Goal: Information Seeking & Learning: Learn about a topic

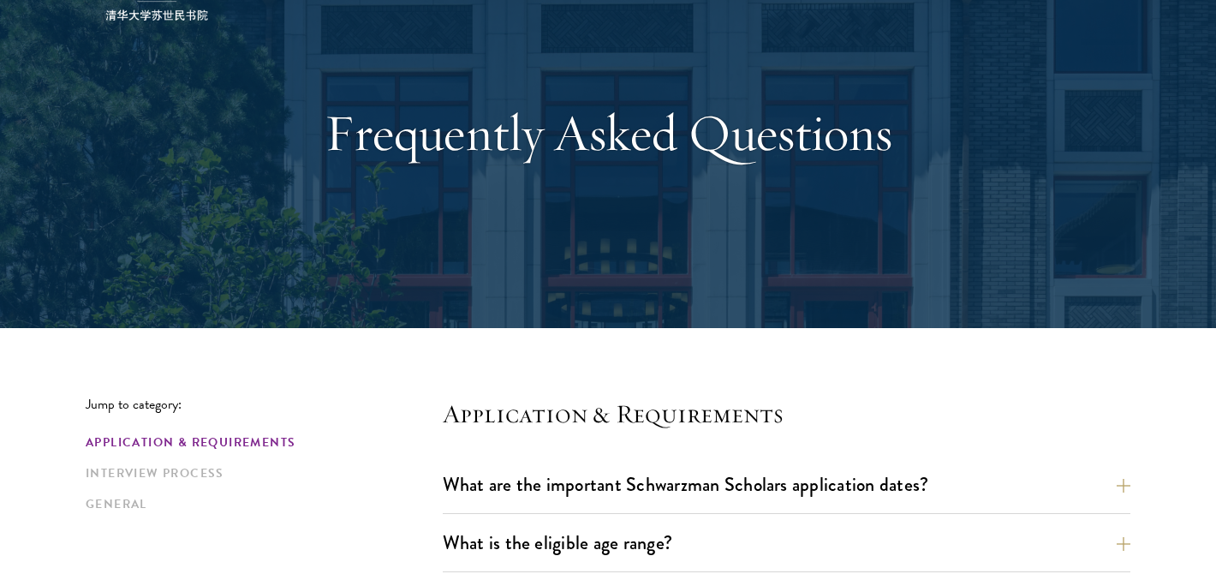
scroll to position [151, 0]
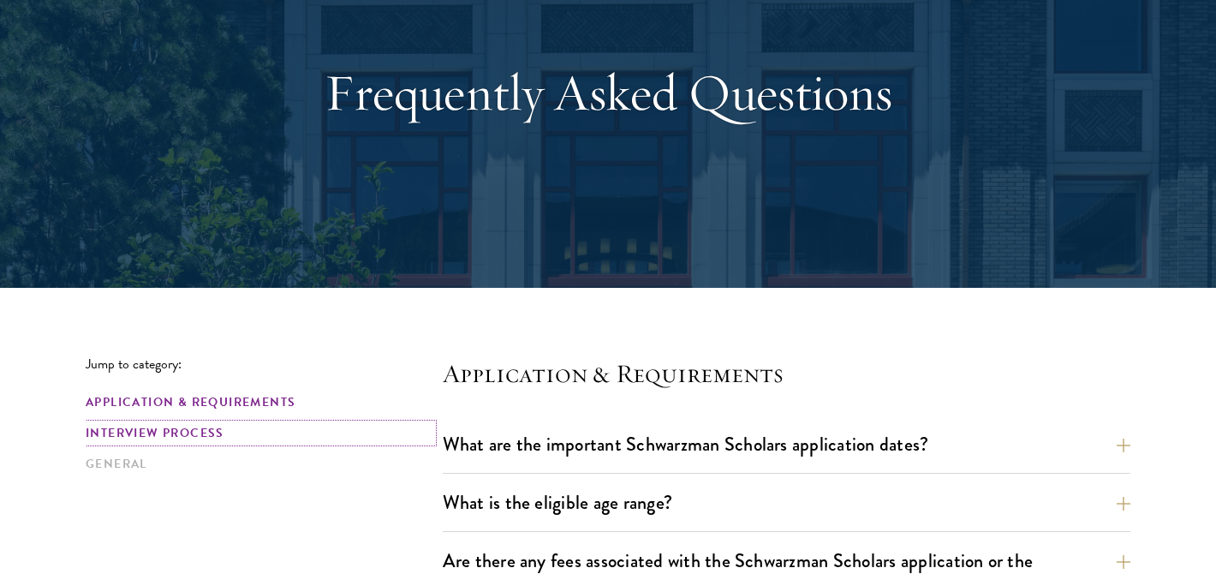
click at [203, 427] on link "Interview Process" at bounding box center [259, 433] width 347 height 18
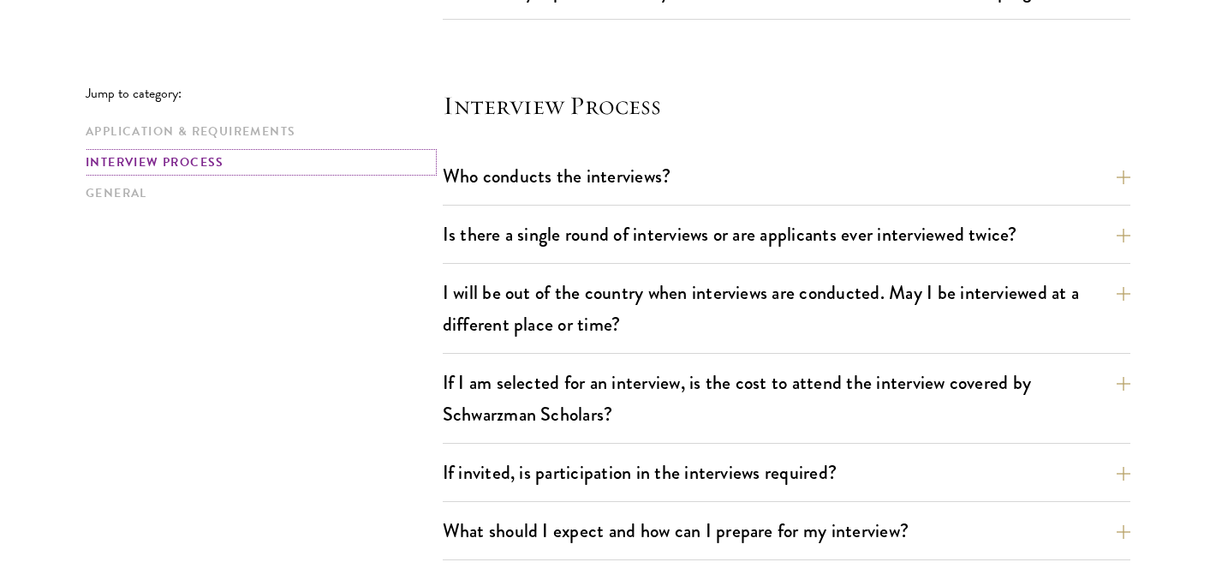
scroll to position [1909, 0]
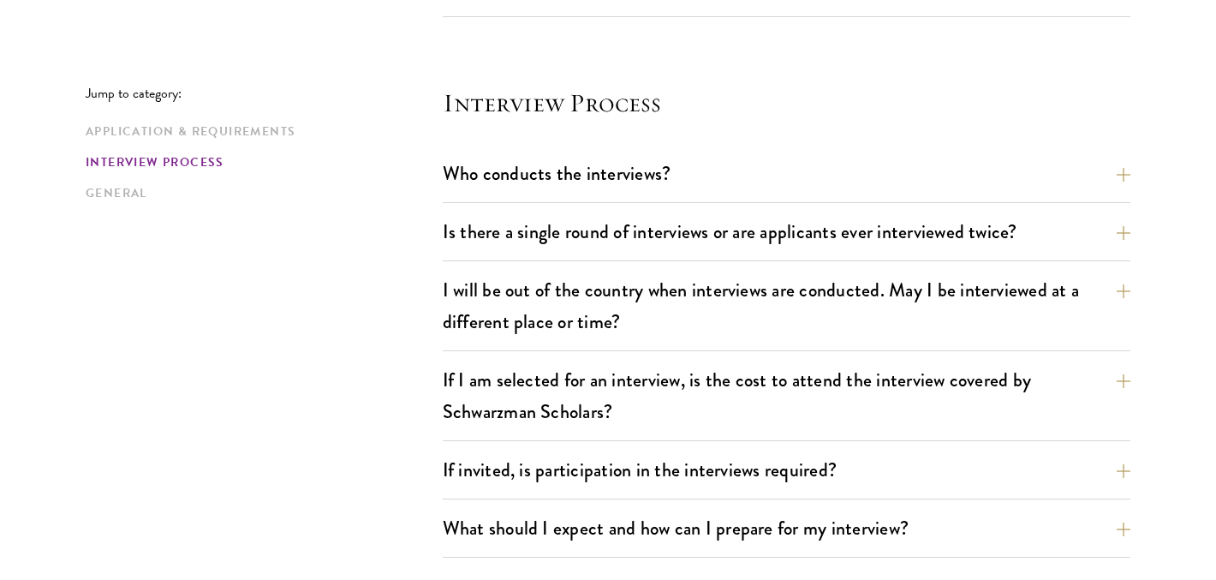
click at [542, 140] on section "Interview Process Who conducts the interviews? Interview panelists are distingu…" at bounding box center [787, 322] width 688 height 472
click at [542, 160] on button "Who conducts the interviews?" at bounding box center [800, 173] width 688 height 39
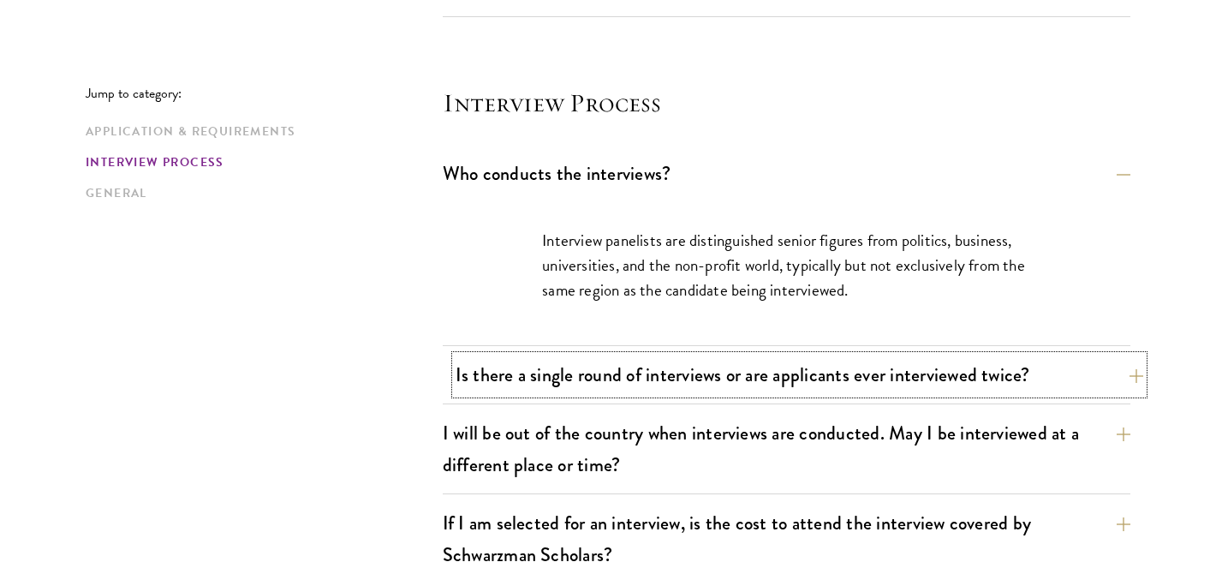
click at [525, 362] on button "Is there a single round of interviews or are applicants ever interviewed twice?" at bounding box center [800, 374] width 688 height 39
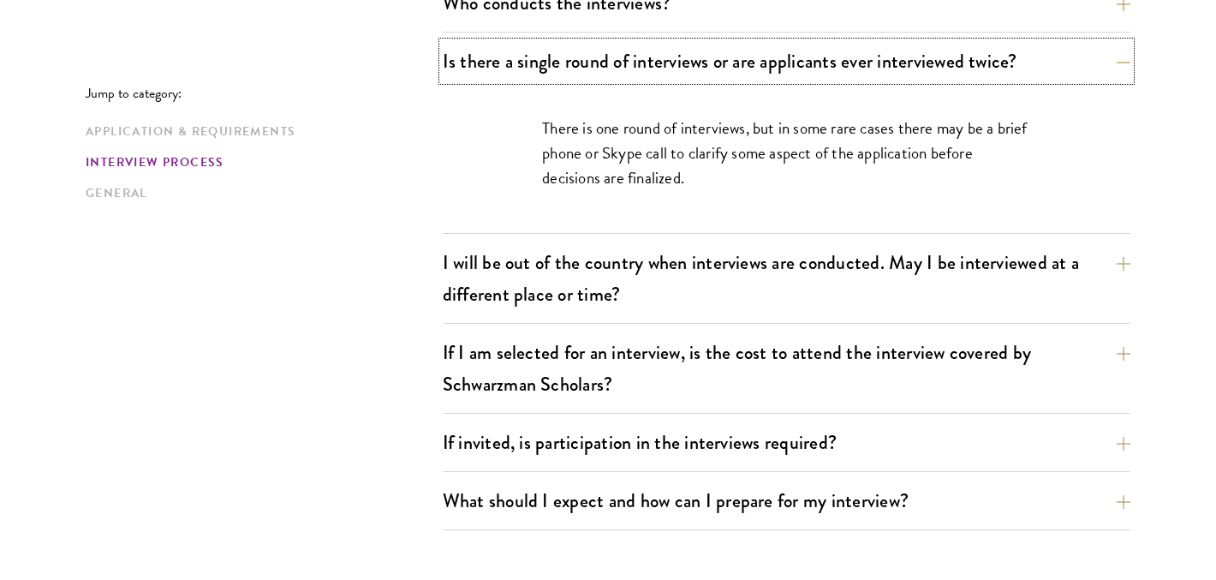
scroll to position [2082, 0]
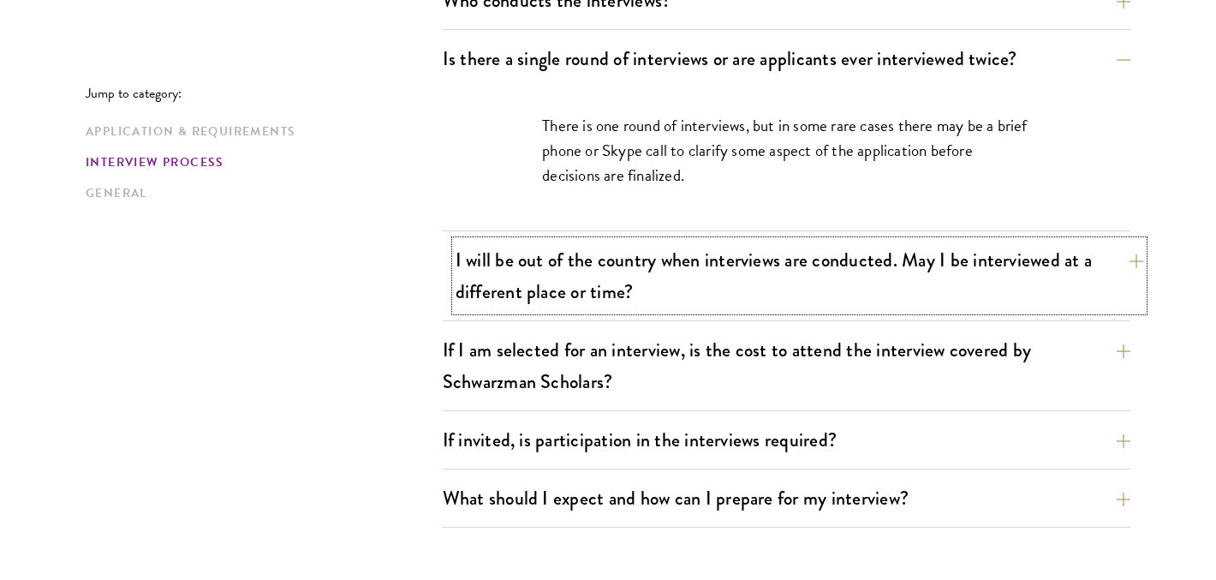
click at [526, 284] on button "I will be out of the country when interviews are conducted. May I be interviewe…" at bounding box center [800, 276] width 688 height 70
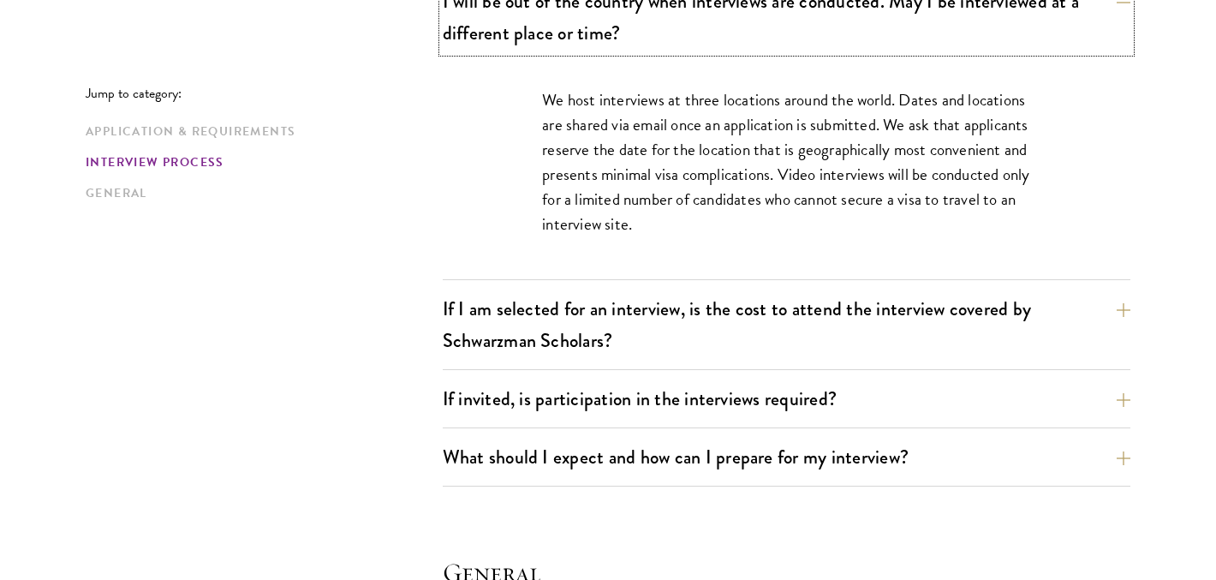
scroll to position [2199, 0]
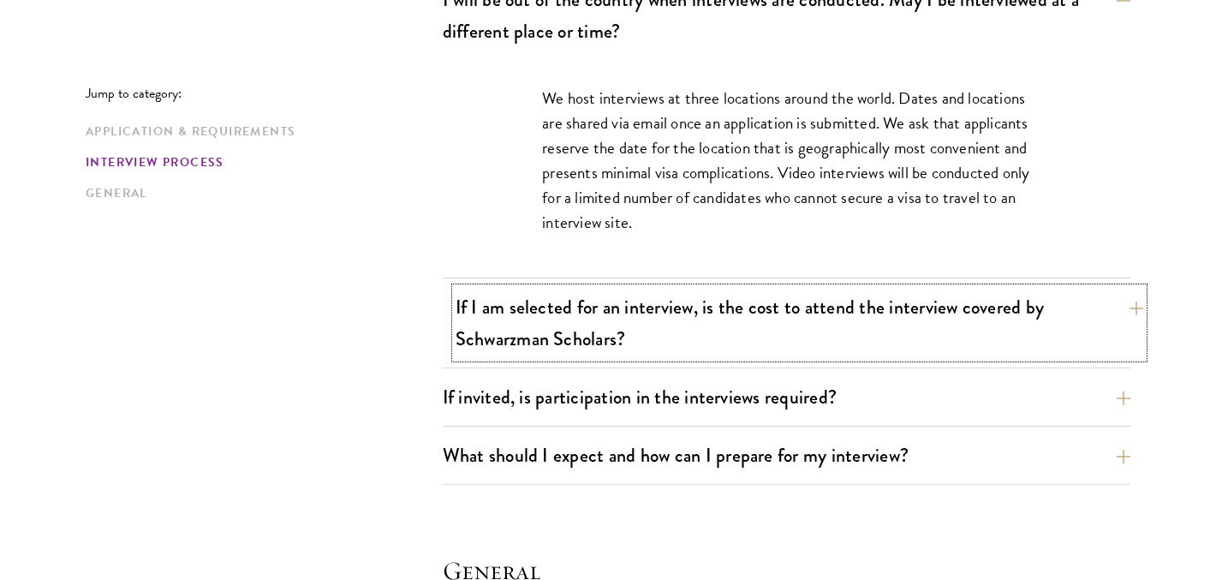
click at [557, 335] on button "If I am selected for an interview, is the cost to attend the interview covered …" at bounding box center [800, 323] width 688 height 70
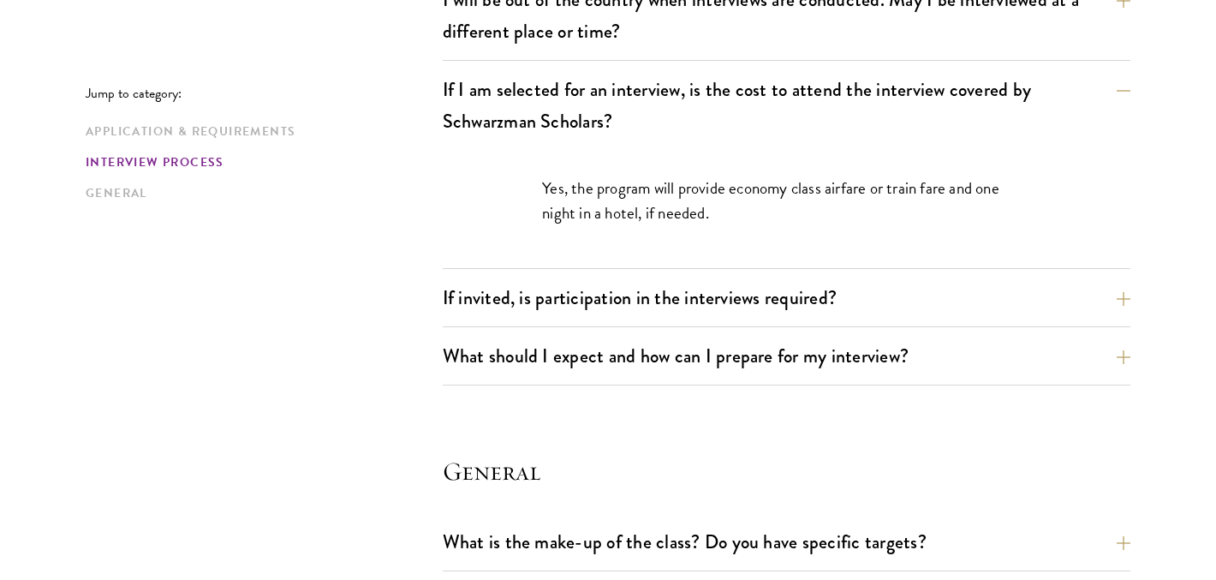
click at [557, 319] on div "If invited, is participation in the interviews required? The in-person intervie…" at bounding box center [787, 302] width 688 height 49
click at [557, 307] on button "If invited, is participation in the interviews required?" at bounding box center [800, 297] width 688 height 39
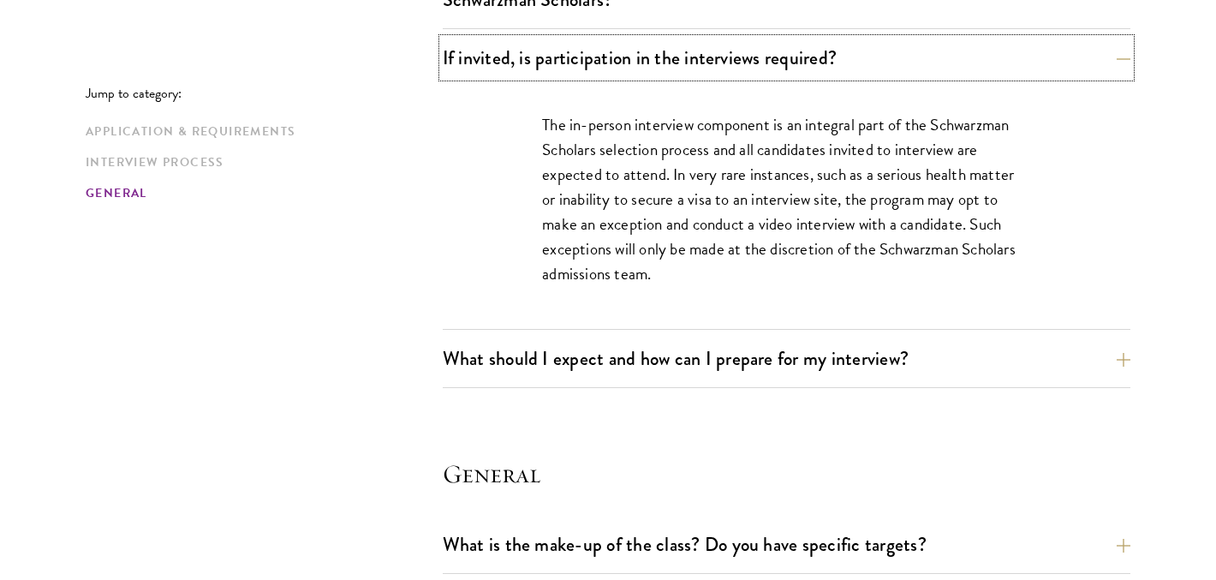
scroll to position [2320, 0]
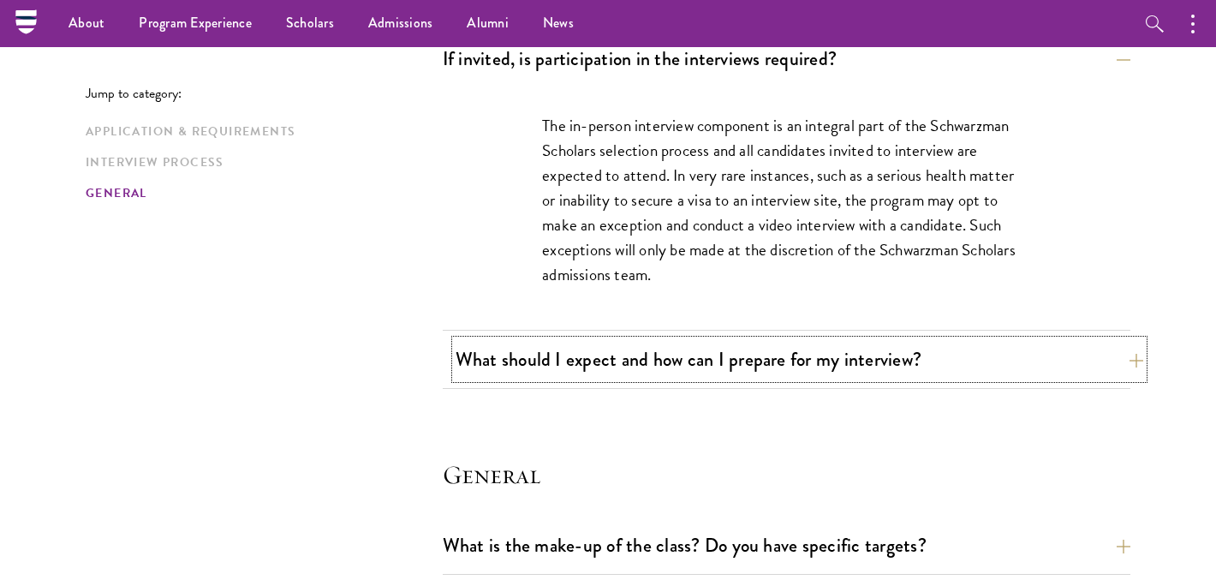
click at [569, 377] on button "What should I expect and how can I prepare for my interview?" at bounding box center [800, 359] width 688 height 39
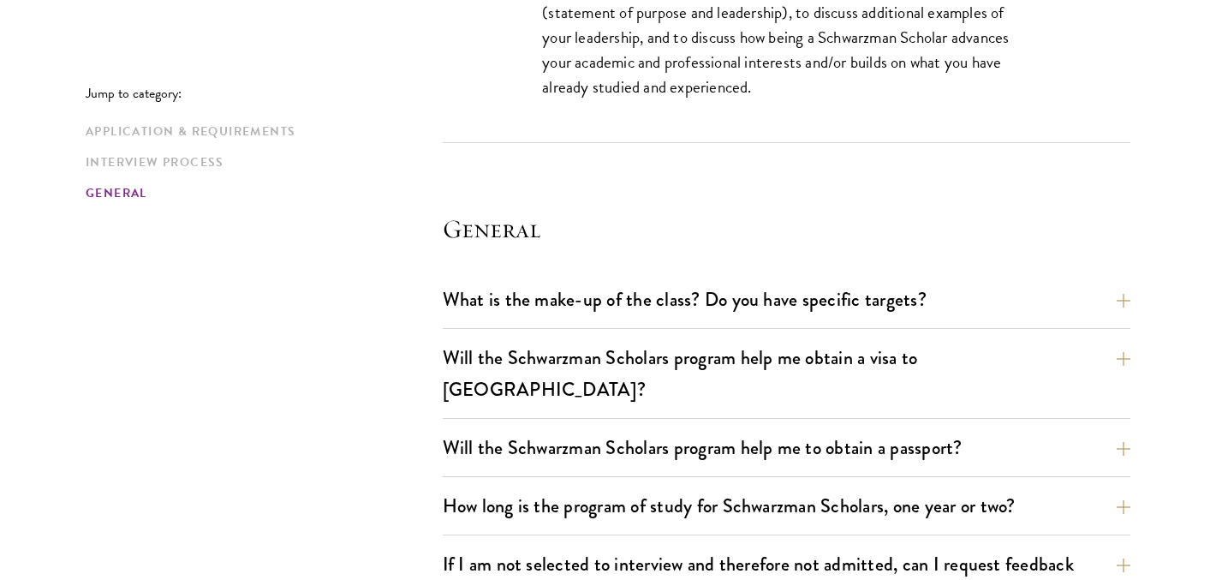
scroll to position [3393, 0]
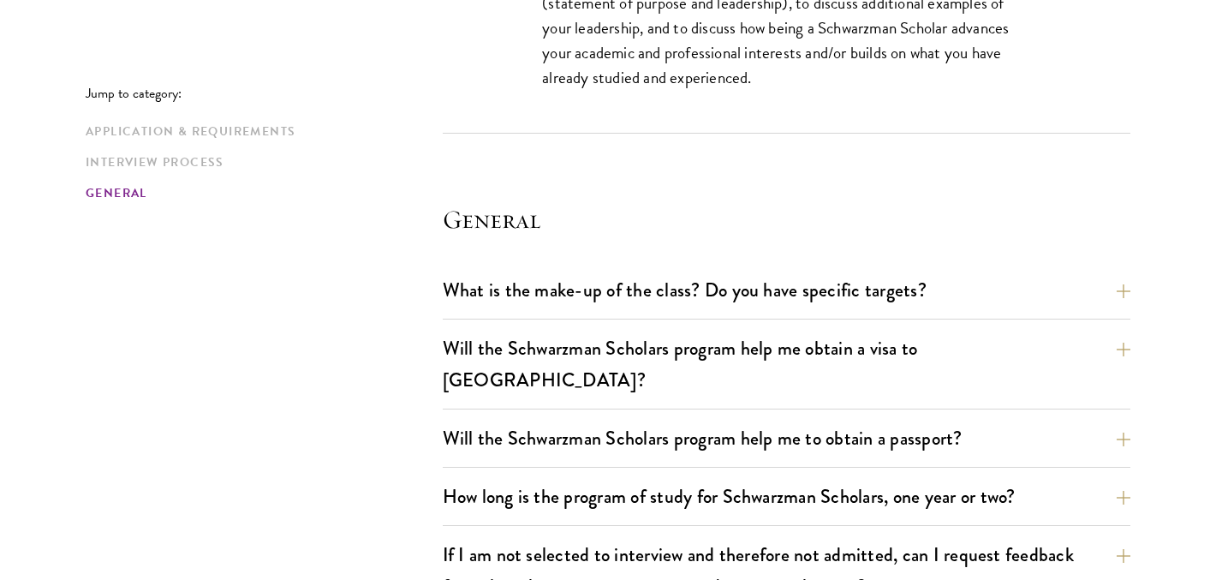
click at [516, 313] on div "What is the make-up of the class? Do you have specific targets? The only firm t…" at bounding box center [787, 295] width 688 height 49
click at [515, 280] on button "What is the make-up of the class? Do you have specific targets?" at bounding box center [800, 290] width 688 height 39
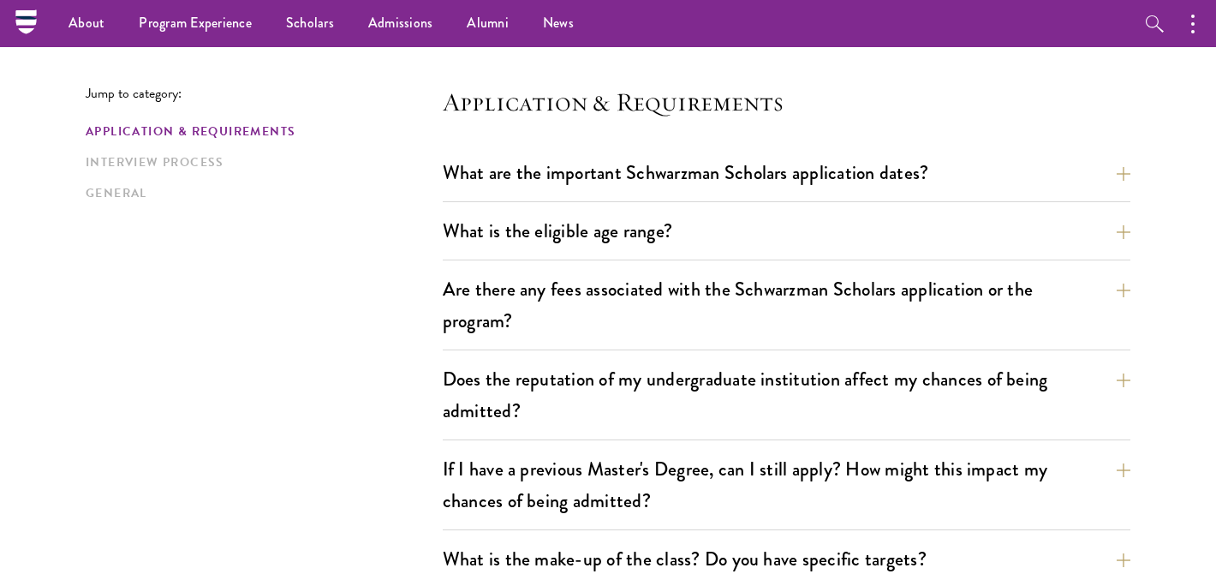
scroll to position [247, 0]
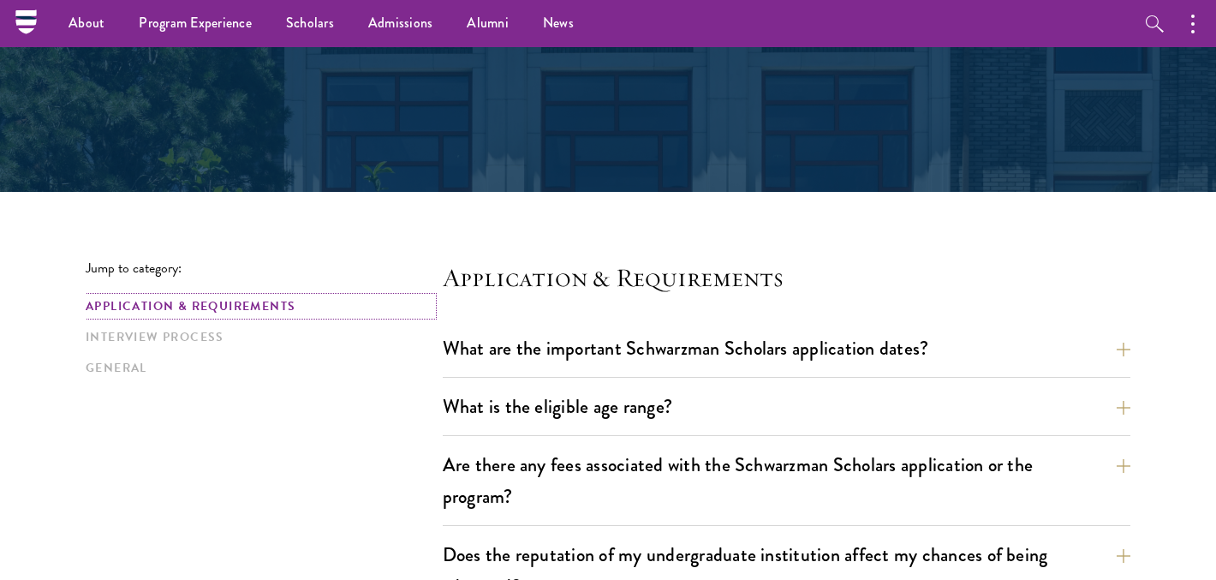
click at [259, 298] on link "Application & Requirements" at bounding box center [259, 306] width 347 height 18
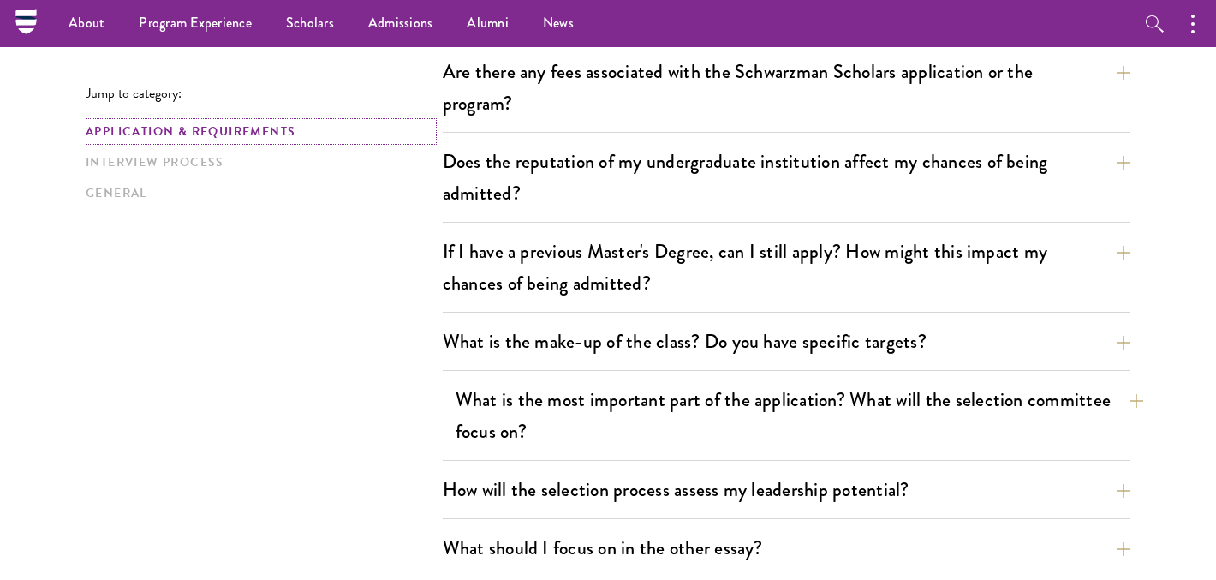
scroll to position [635, 0]
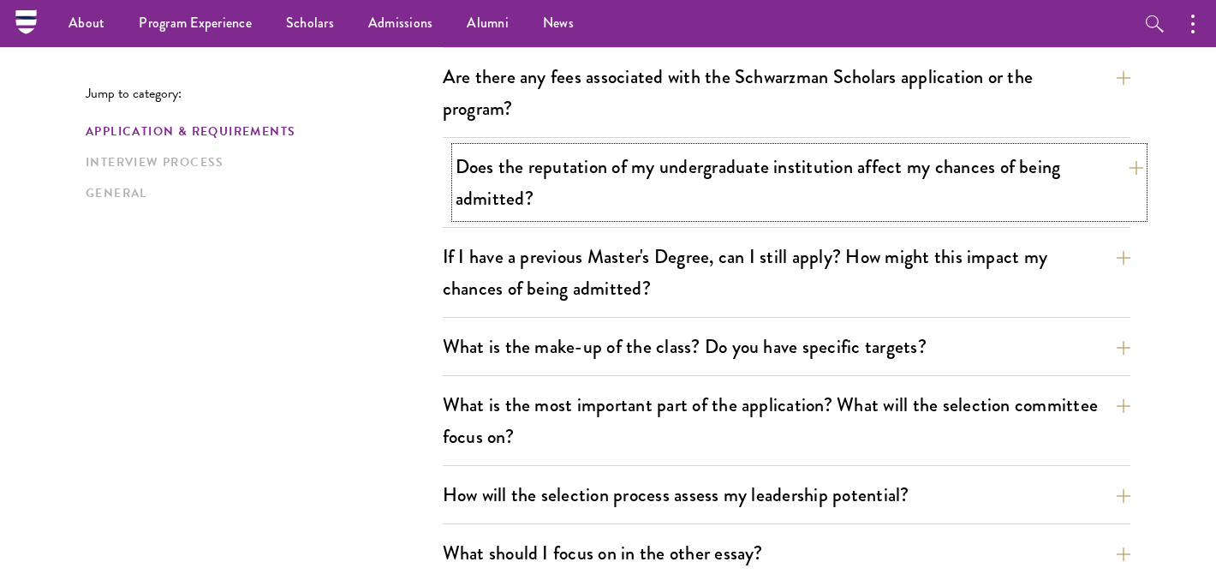
click at [554, 170] on button "Does the reputation of my undergraduate institution affect my chances of being …" at bounding box center [800, 182] width 688 height 70
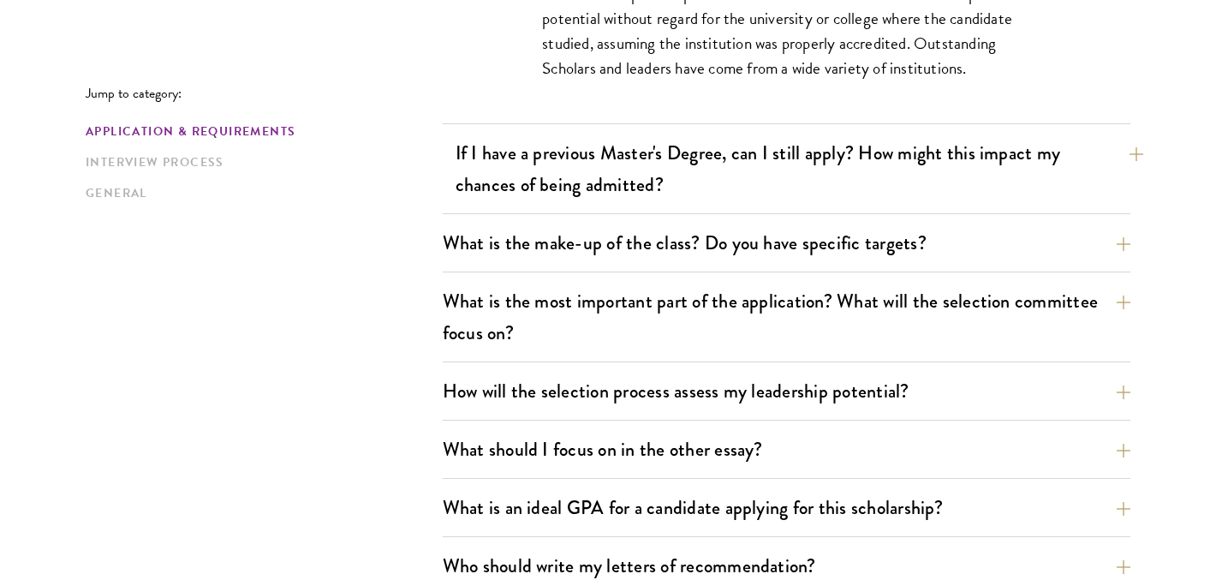
scroll to position [913, 0]
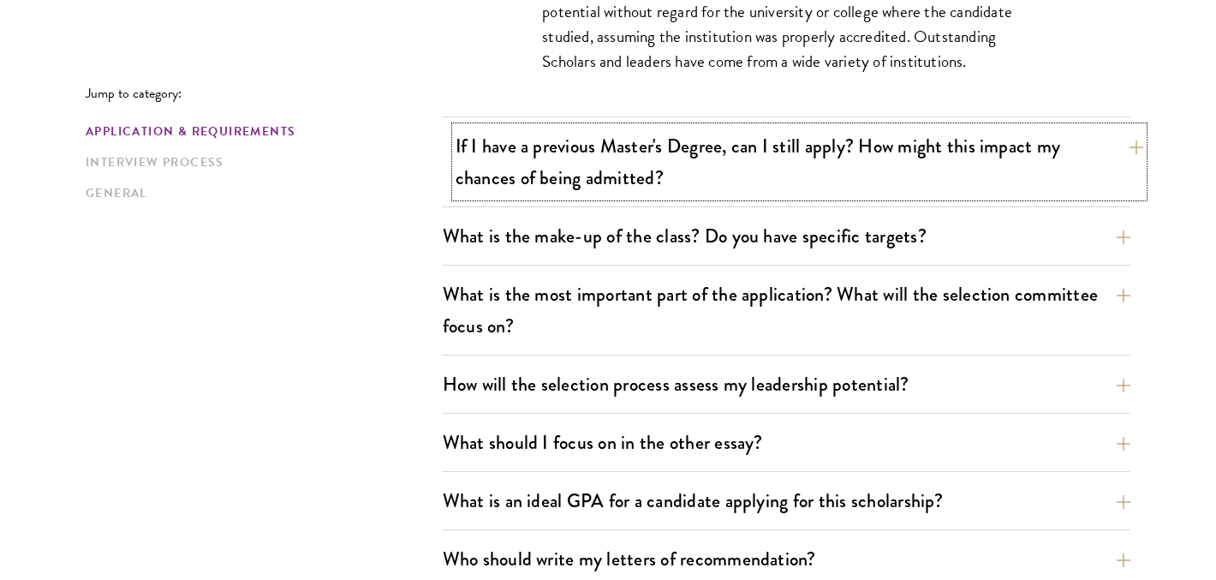
click at [552, 161] on button "If I have a previous Master's Degree, can I still apply? How might this impact …" at bounding box center [800, 162] width 688 height 70
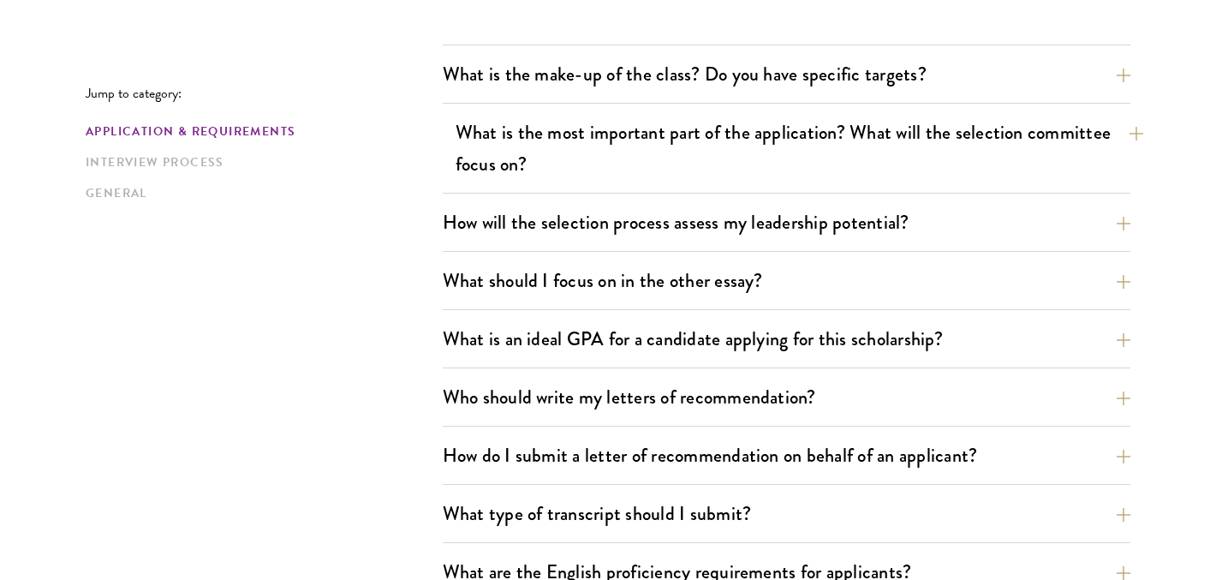
scroll to position [1126, 0]
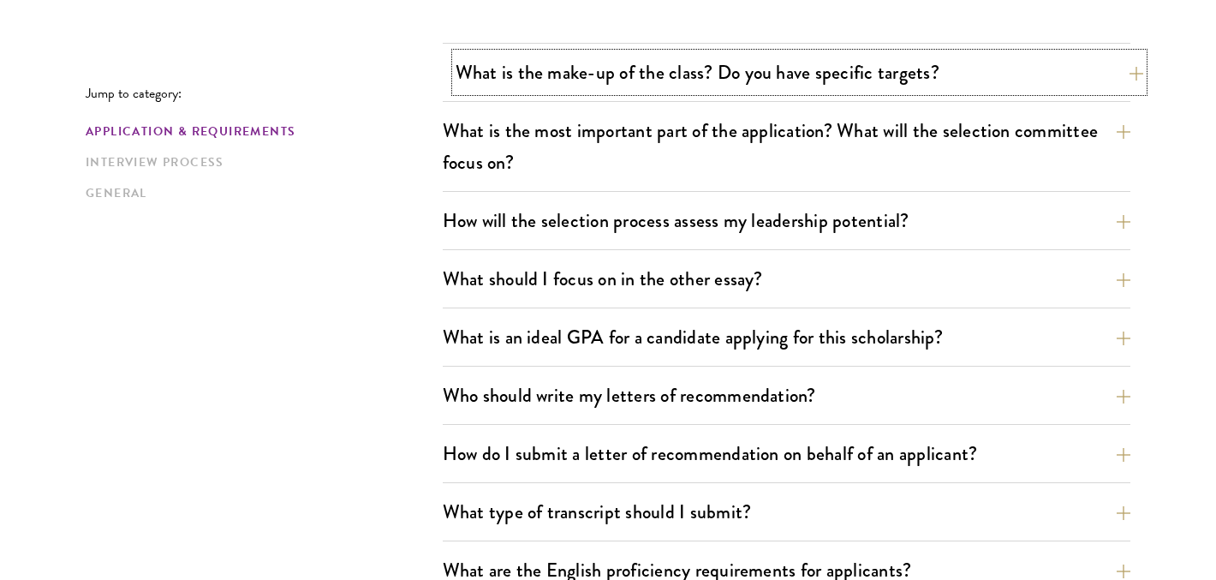
click at [558, 58] on button "What is the make-up of the class? Do you have specific targets?" at bounding box center [800, 72] width 688 height 39
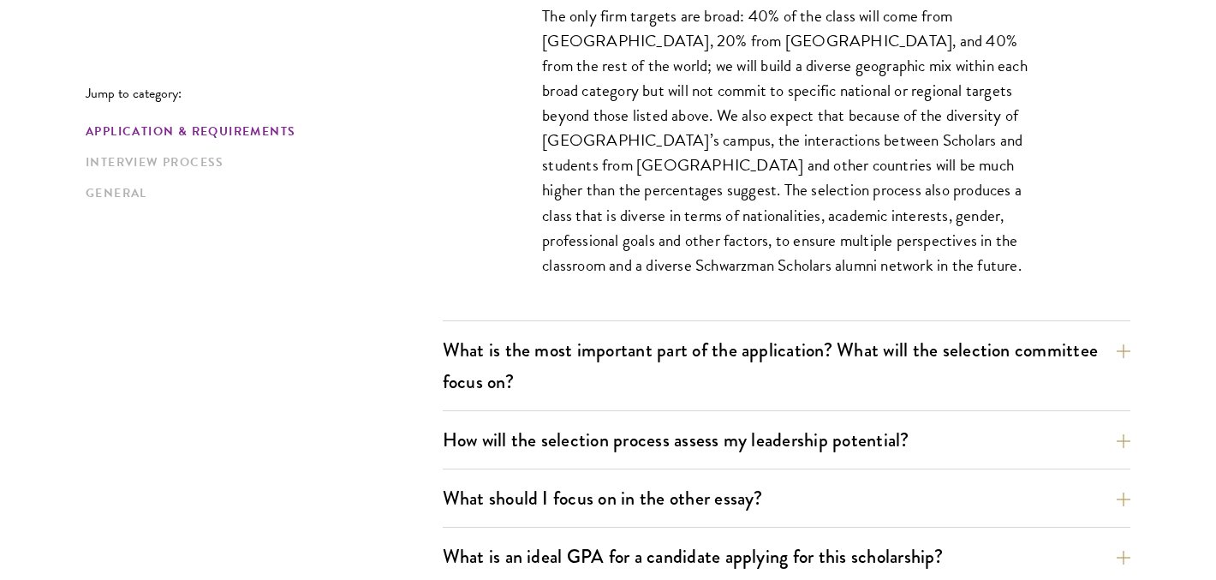
scroll to position [1034, 0]
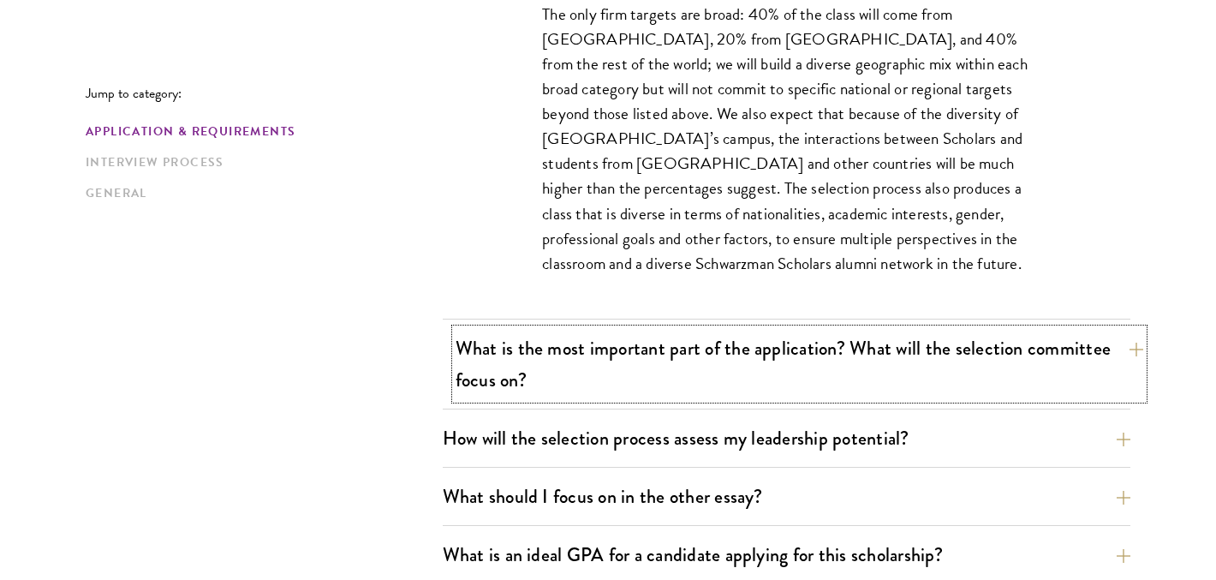
click at [565, 345] on button "What is the most important part of the application? What will the selection com…" at bounding box center [800, 364] width 688 height 70
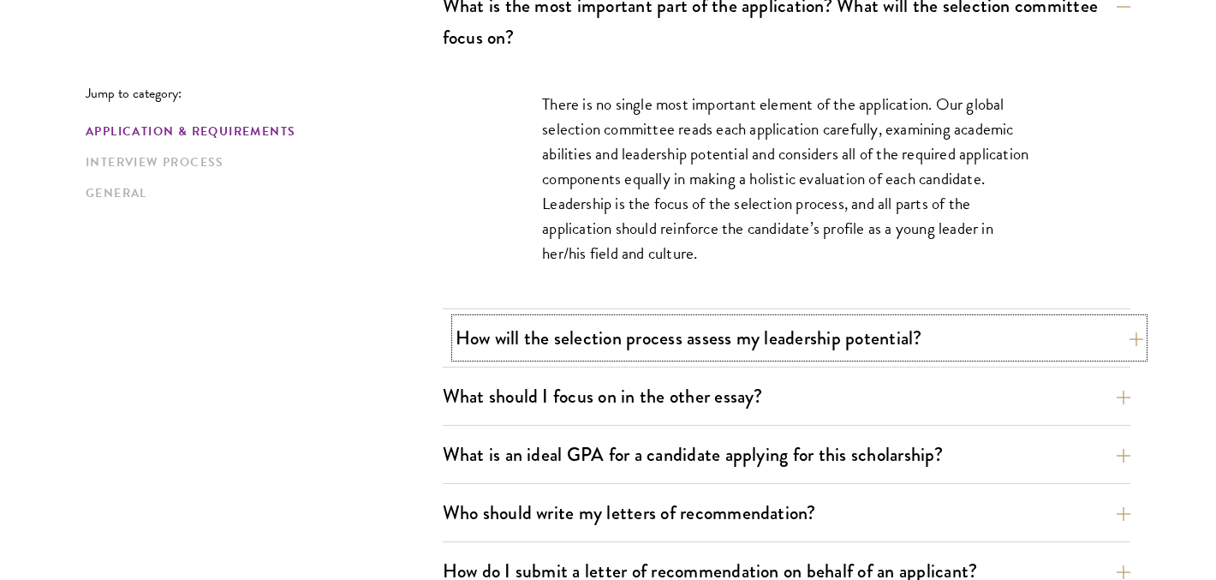
click at [565, 345] on button "How will the selection process assess my leadership potential?" at bounding box center [800, 338] width 688 height 39
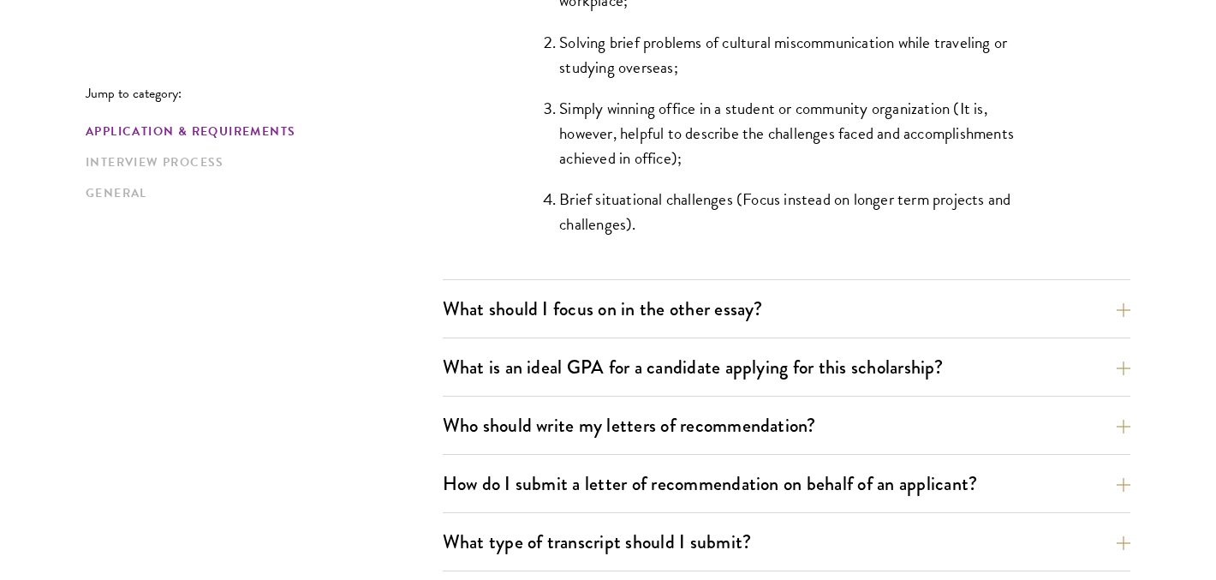
scroll to position [1783, 0]
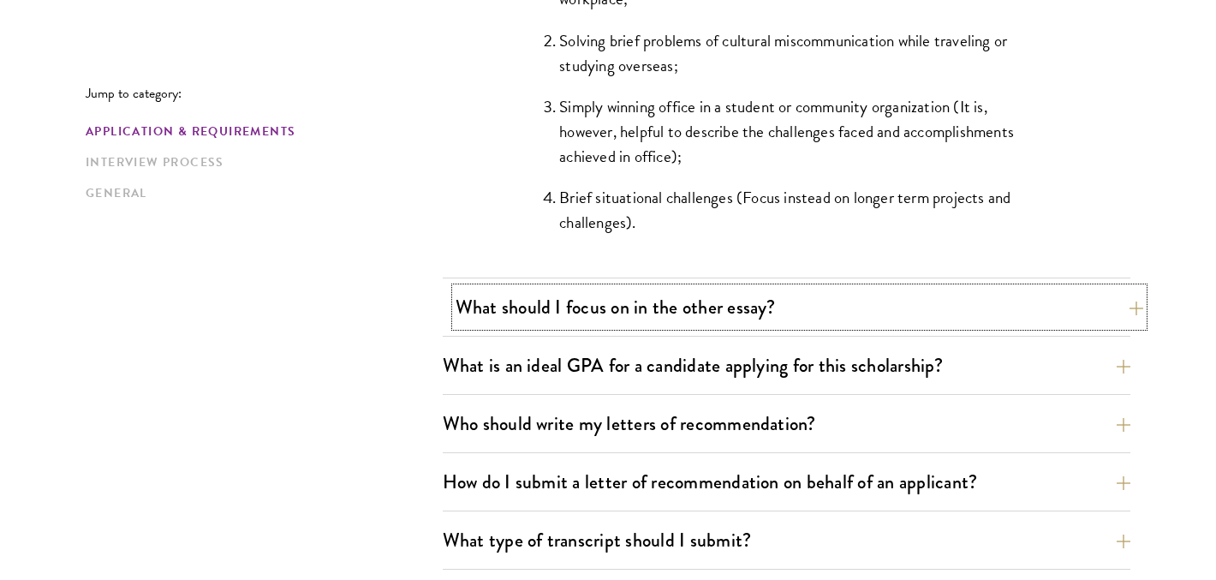
click at [571, 307] on button "What should I focus on in the other essay?" at bounding box center [800, 307] width 688 height 39
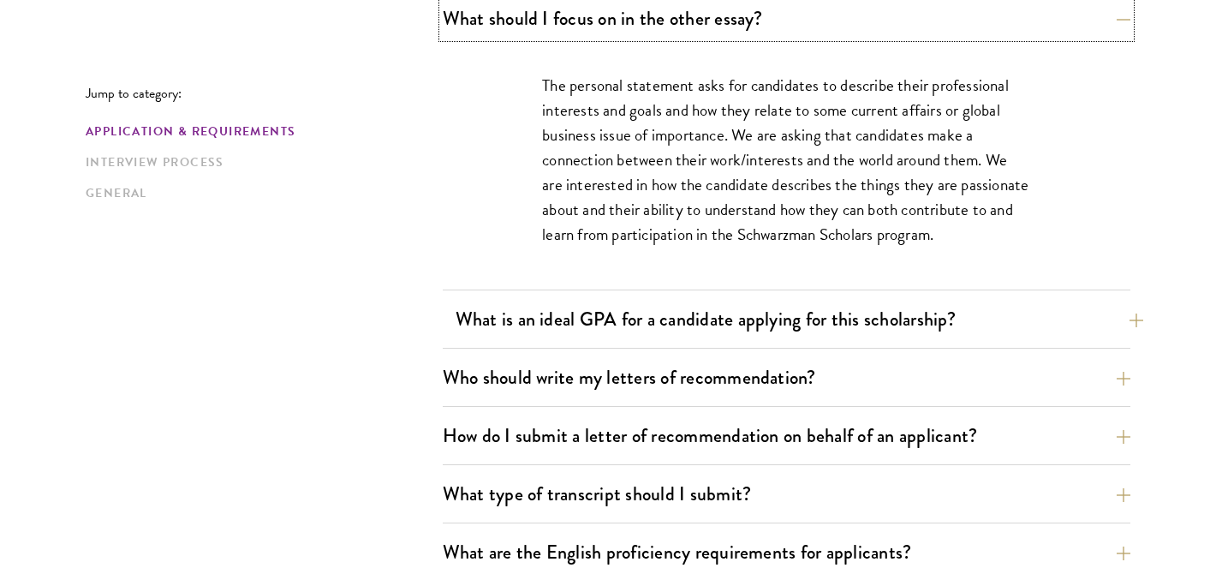
scroll to position [1168, 0]
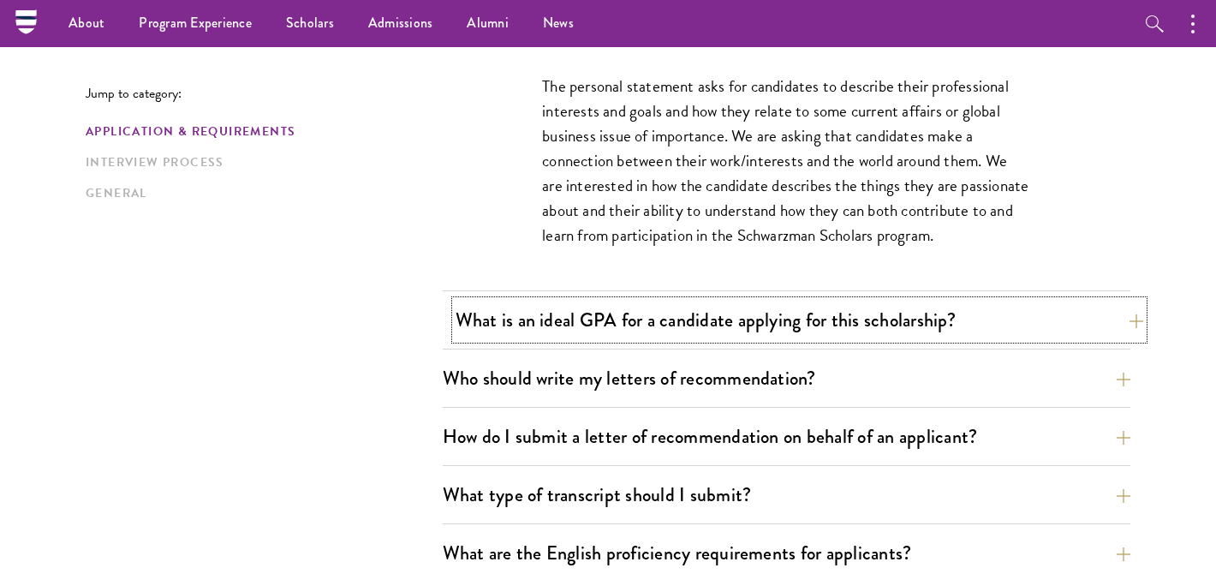
click at [568, 312] on button "What is an ideal GPA for a candidate applying for this scholarship?" at bounding box center [800, 320] width 688 height 39
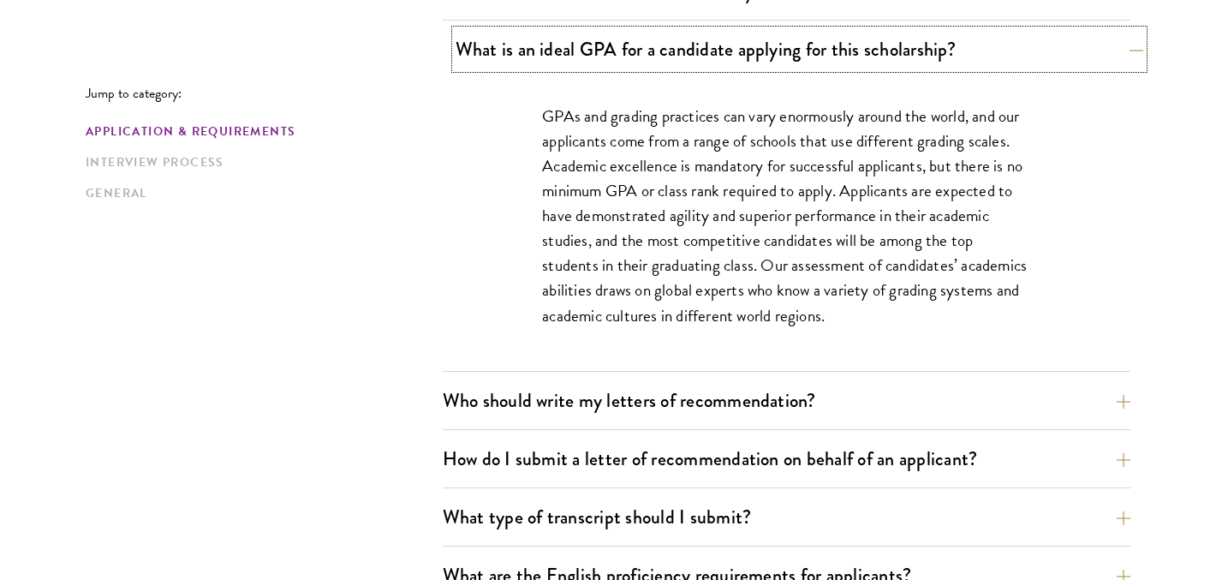
scroll to position [1201, 0]
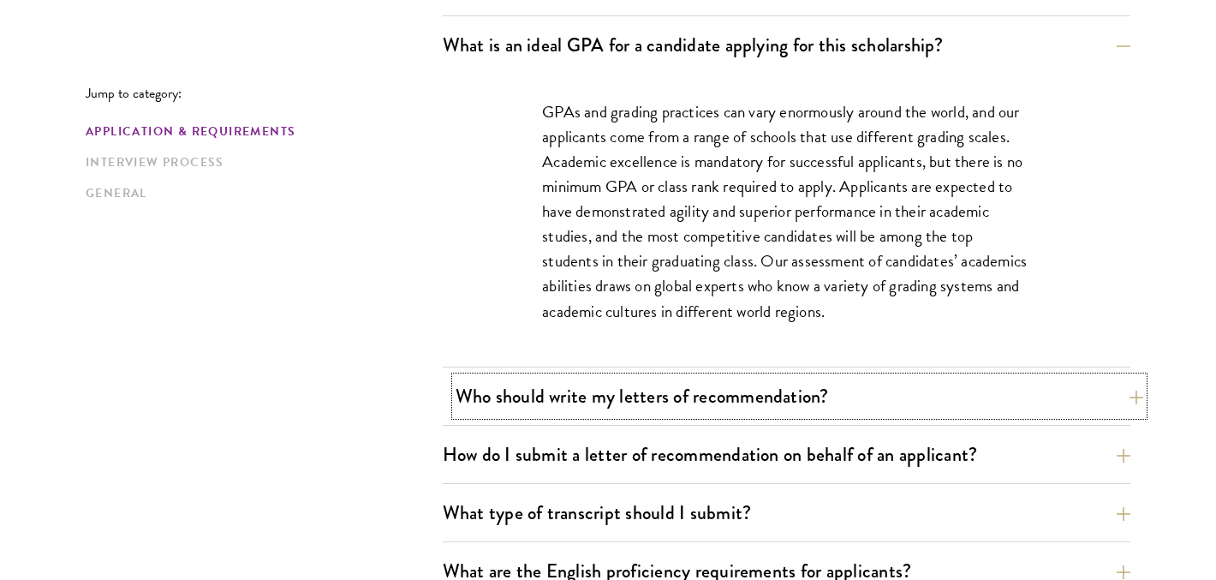
click at [582, 381] on button "Who should write my letters of recommendation?" at bounding box center [800, 396] width 688 height 39
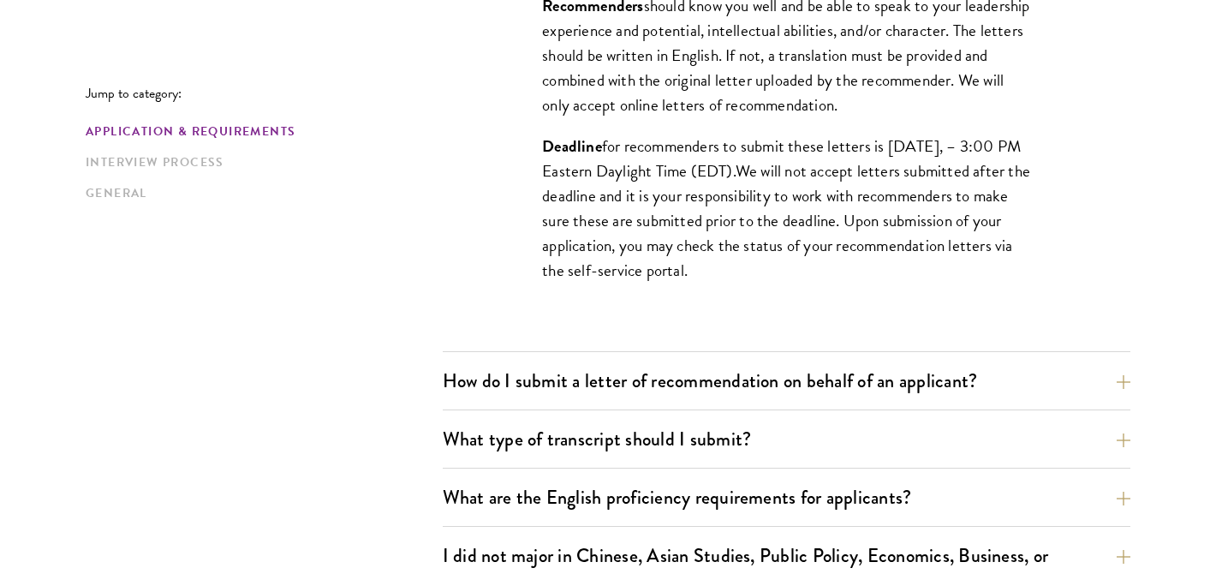
scroll to position [1899, 0]
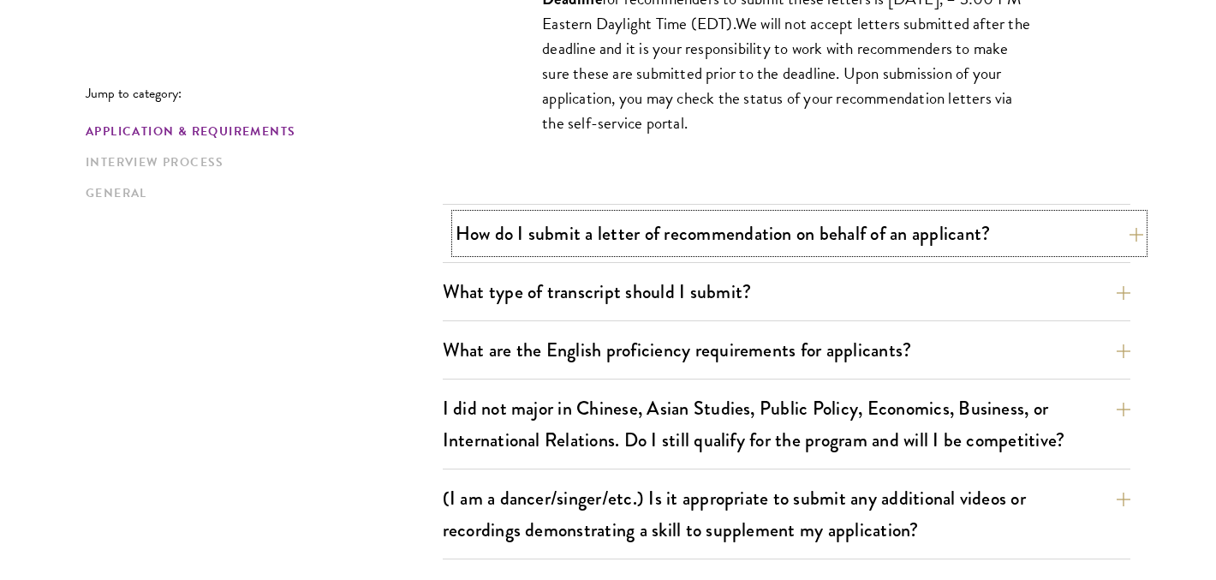
click at [563, 236] on button "How do I submit a letter of recommendation on behalf of an applicant?" at bounding box center [800, 233] width 688 height 39
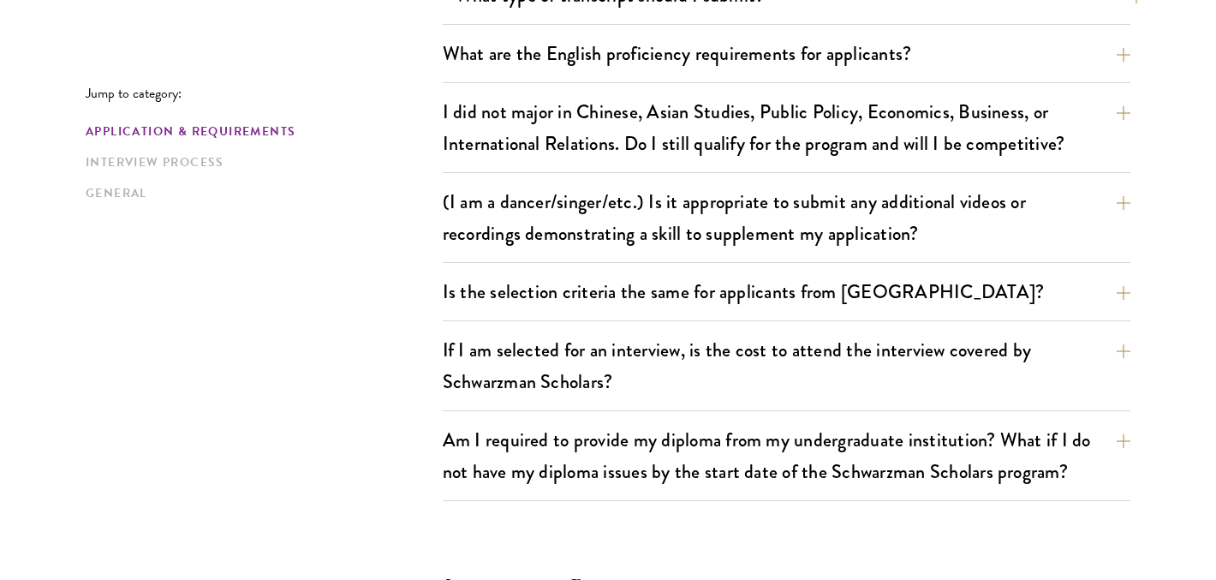
scroll to position [1776, 0]
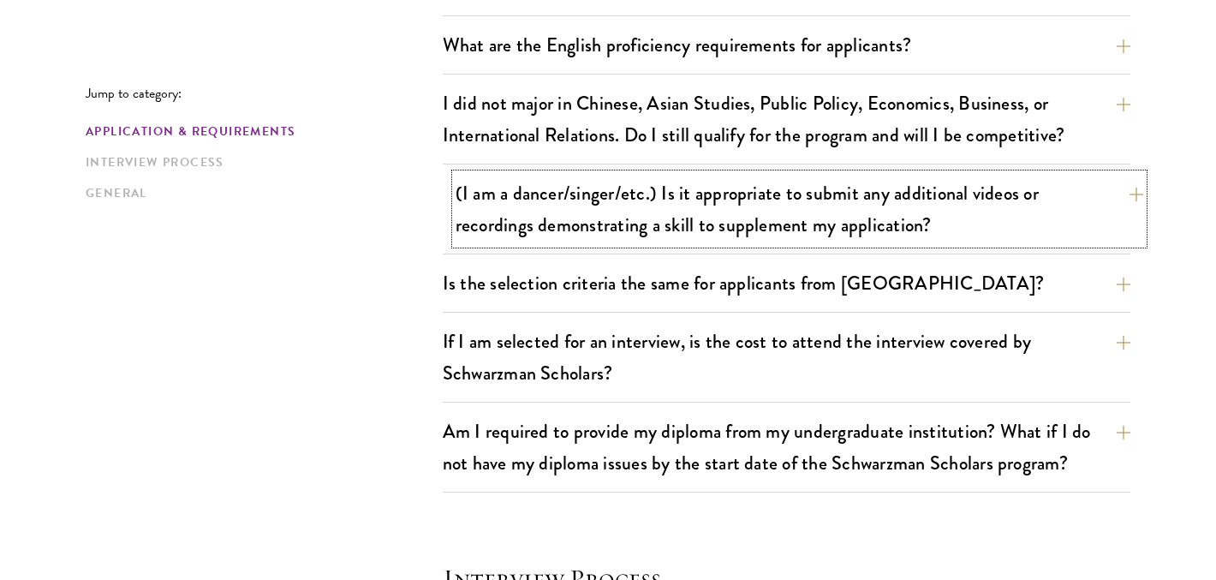
click at [576, 208] on button "(I am a dancer/singer/etc.) Is it appropriate to submit any additional videos o…" at bounding box center [800, 209] width 688 height 70
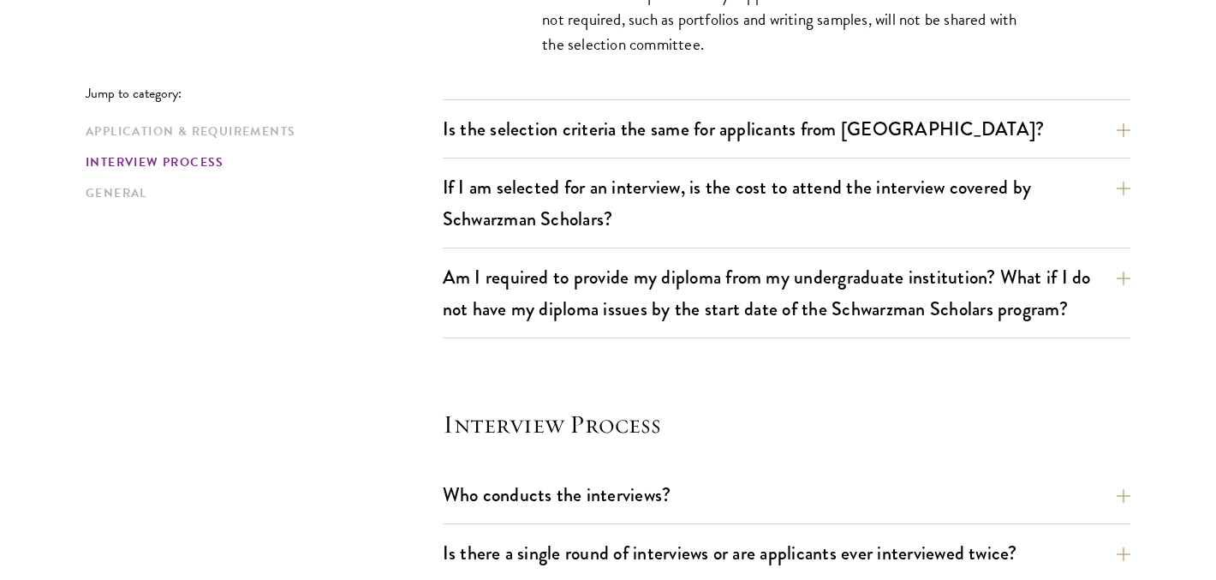
scroll to position [1758, 0]
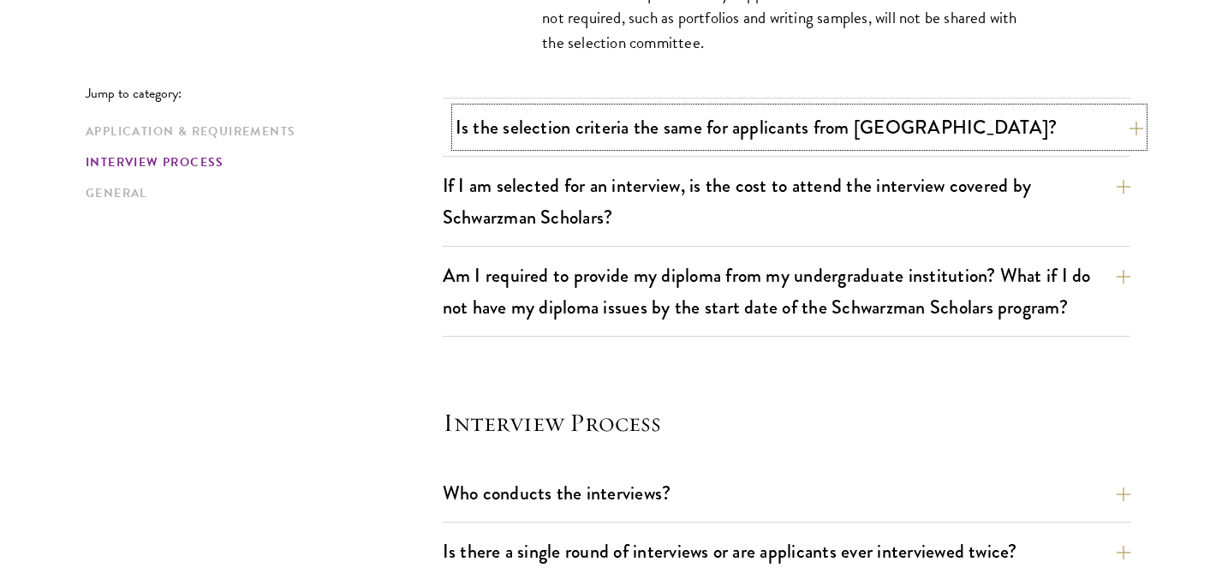
click at [590, 133] on button "Is the selection criteria the same for applicants from [GEOGRAPHIC_DATA]?" at bounding box center [800, 127] width 688 height 39
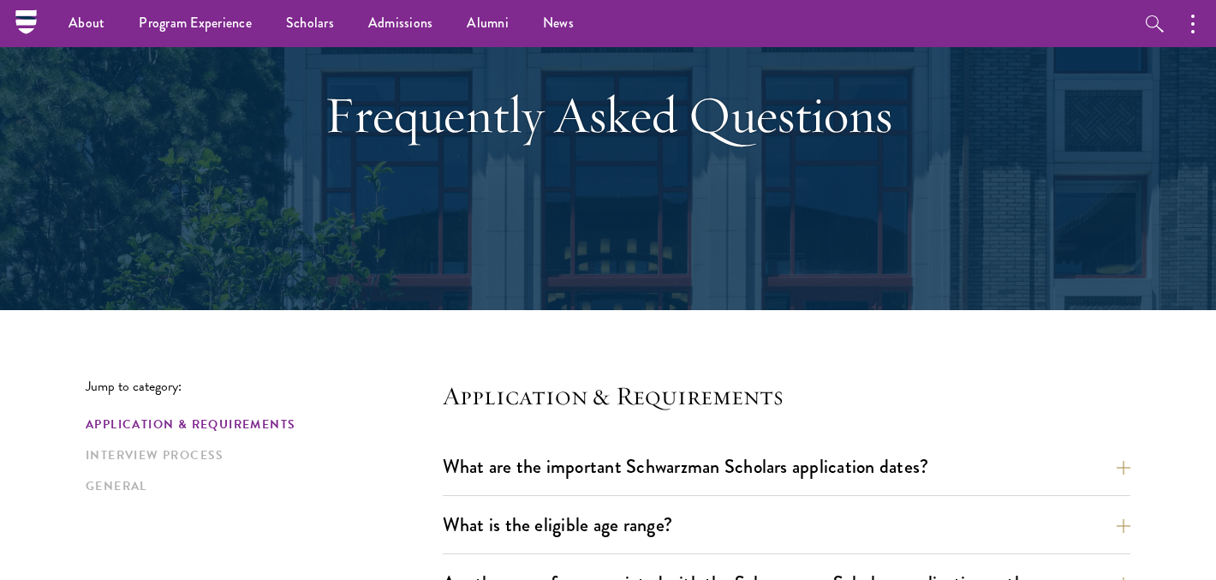
scroll to position [95, 0]
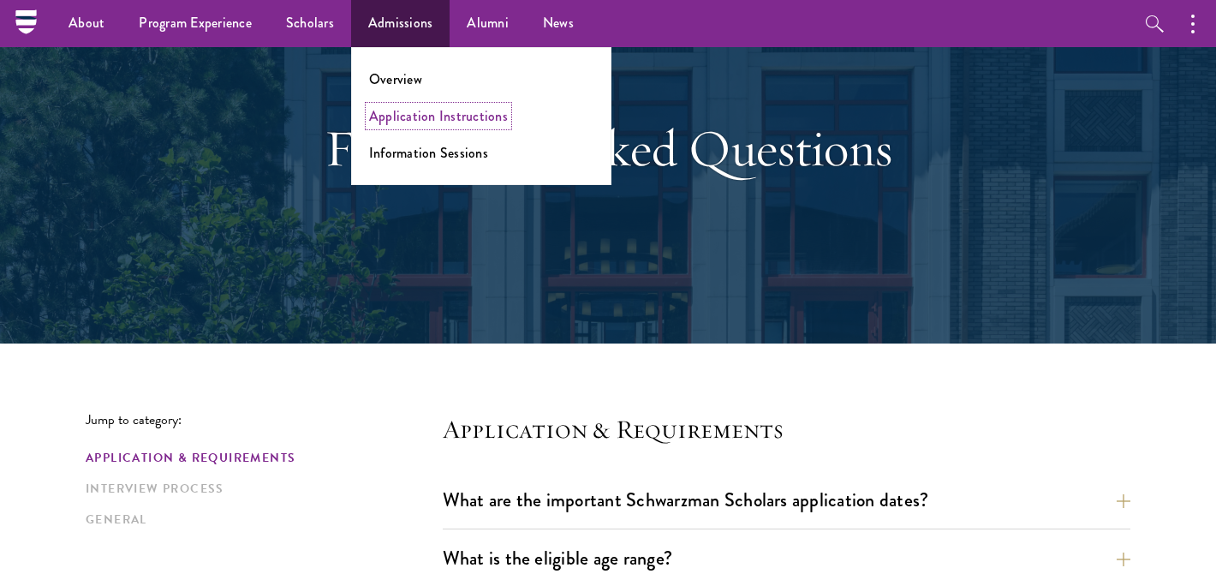
click at [403, 120] on link "Application Instructions" at bounding box center [438, 116] width 139 height 20
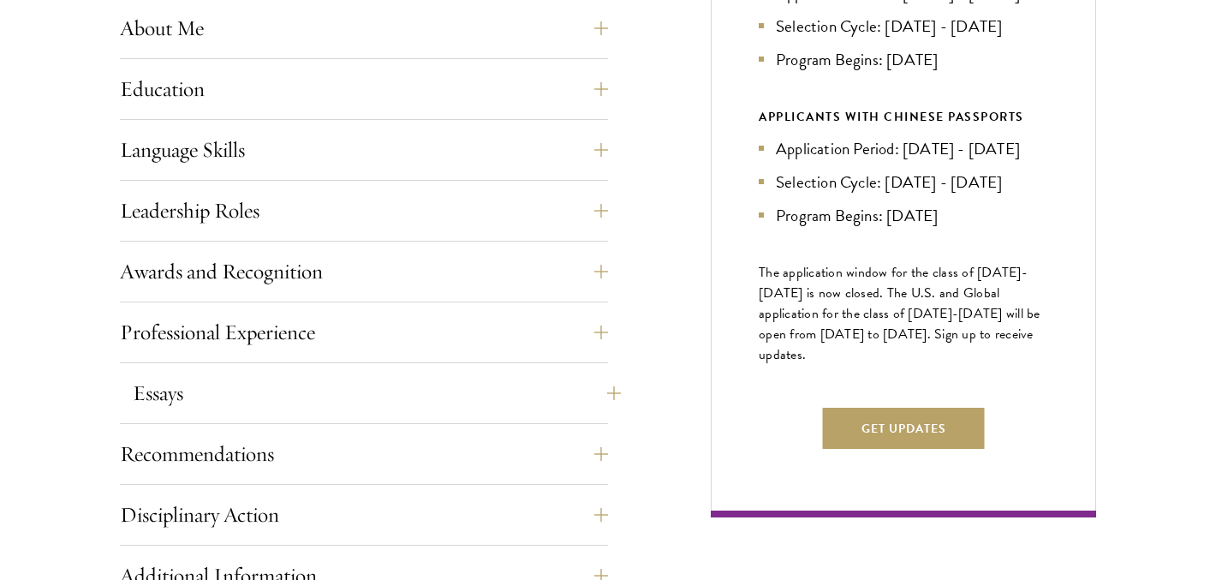
scroll to position [866, 0]
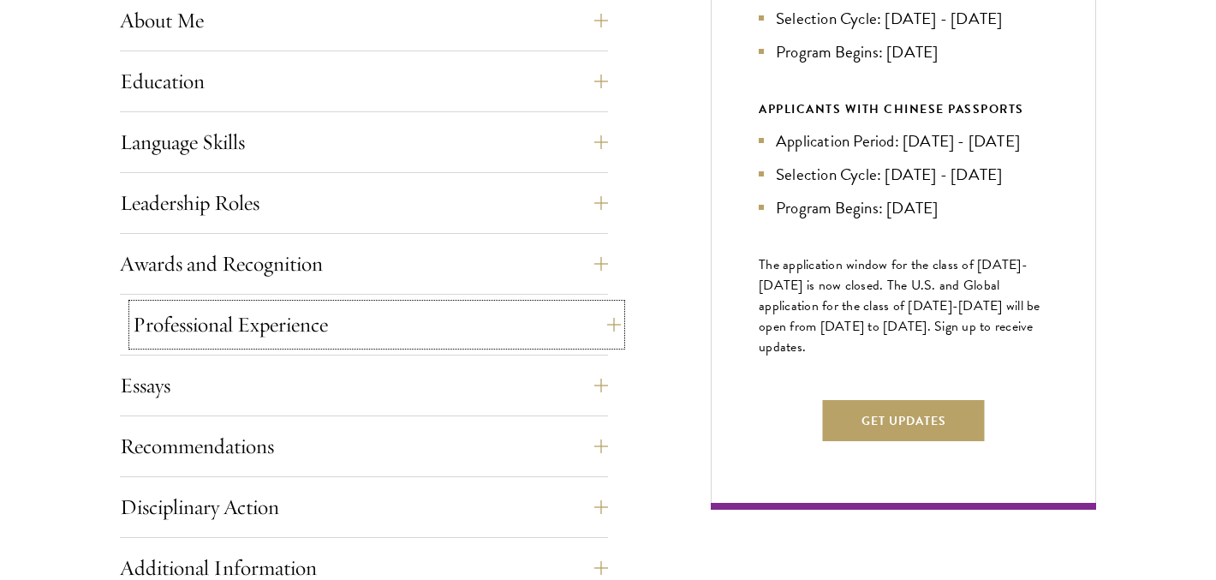
click at [366, 329] on button "Professional Experience" at bounding box center [377, 324] width 488 height 41
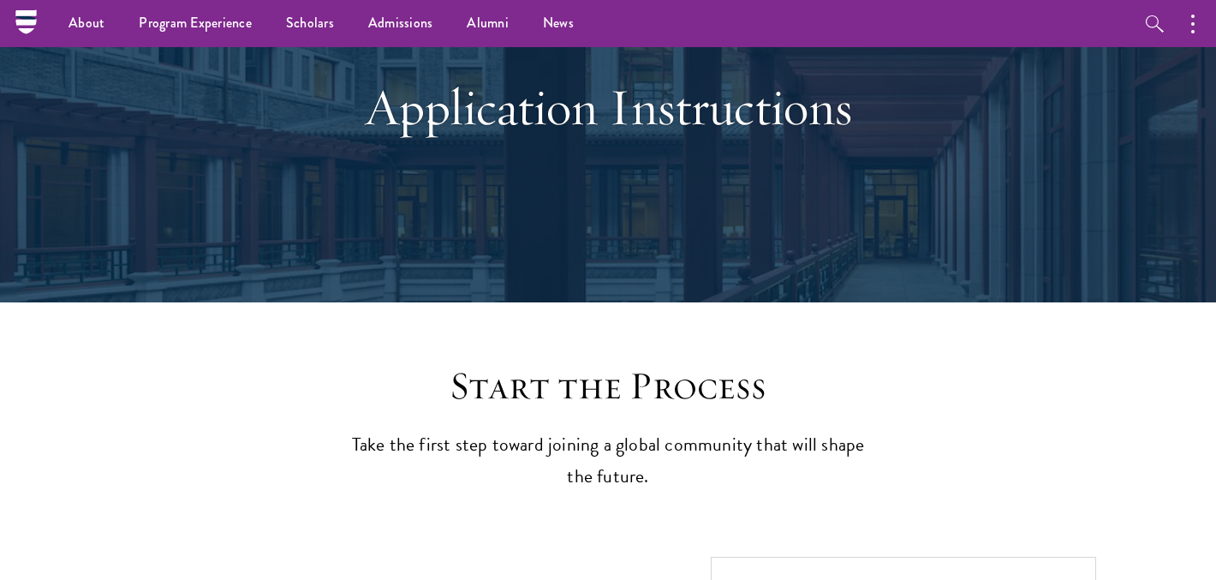
scroll to position [0, 0]
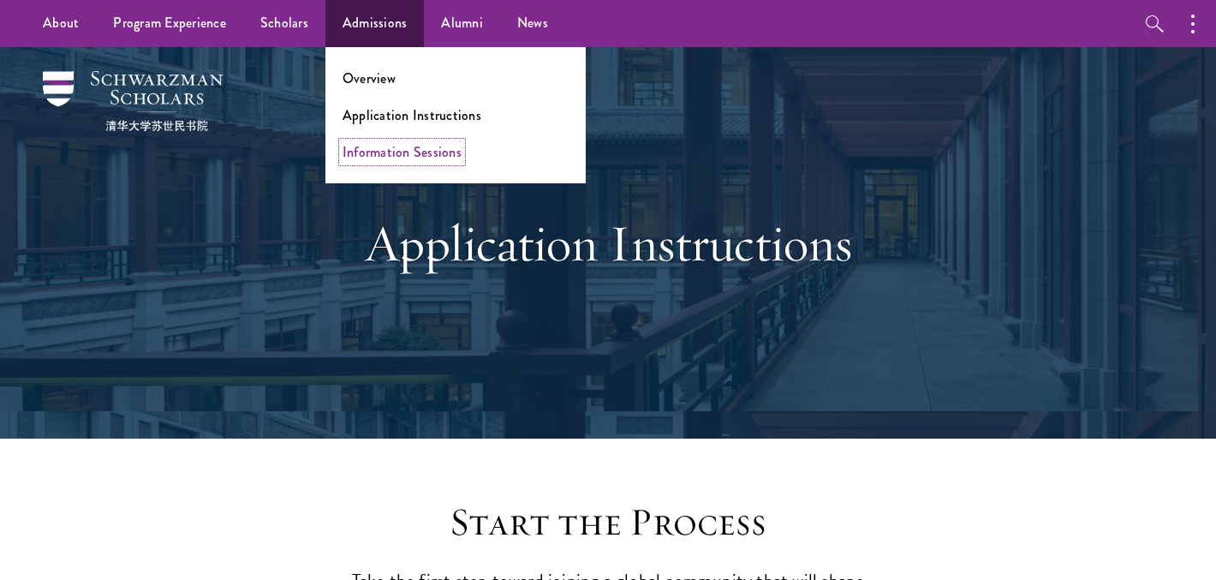
click at [413, 151] on link "Information Sessions" at bounding box center [402, 152] width 119 height 20
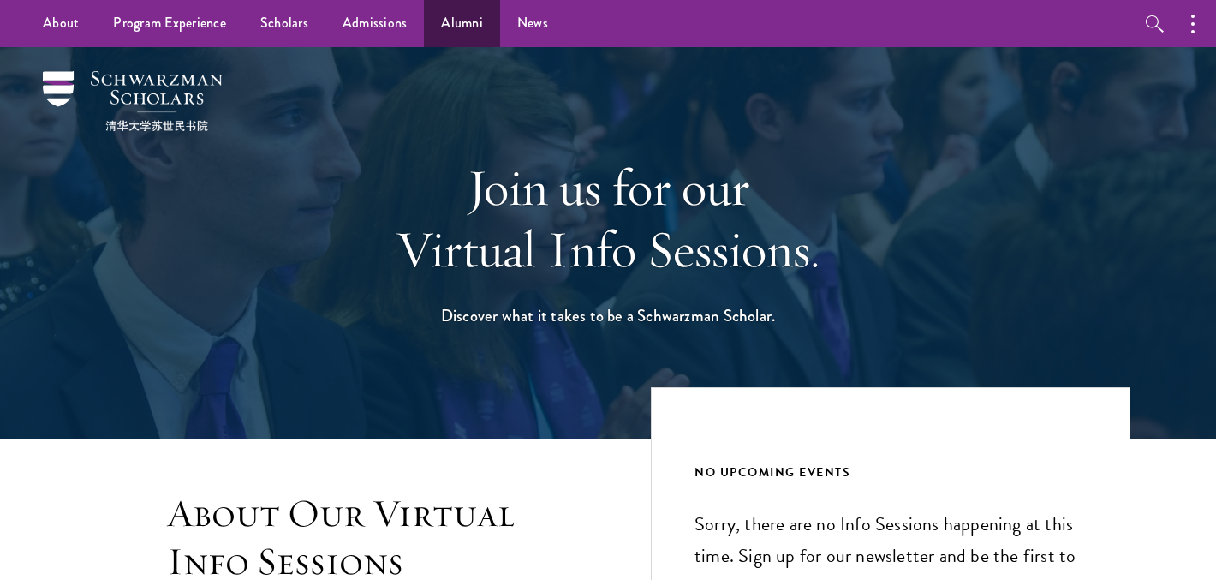
click at [433, 23] on link "Alumni" at bounding box center [462, 23] width 76 height 47
